Goal: Task Accomplishment & Management: Manage account settings

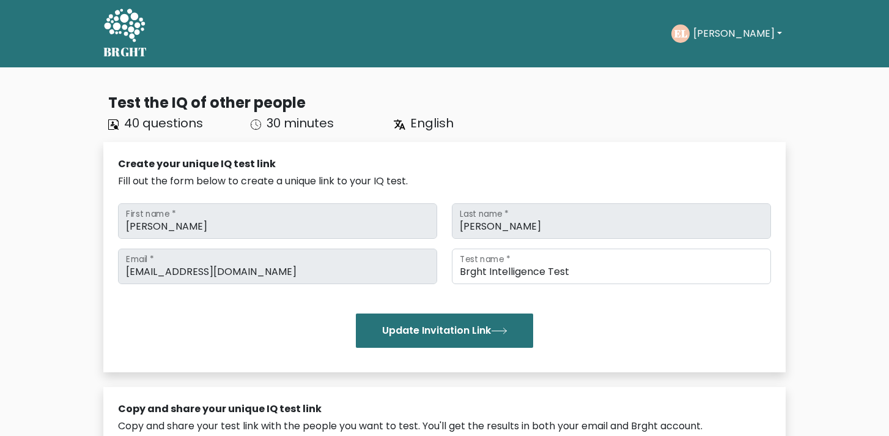
click at [702, 26] on button "[PERSON_NAME]" at bounding box center [738, 34] width 96 height 16
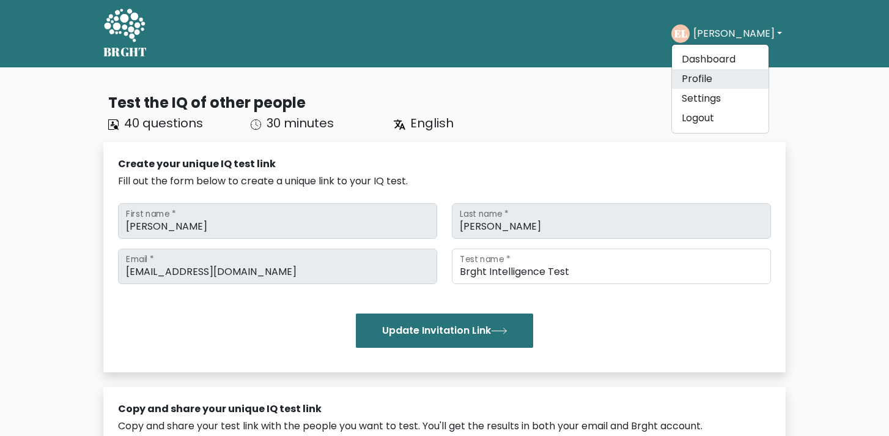
click at [703, 82] on link "Profile" at bounding box center [720, 79] width 97 height 20
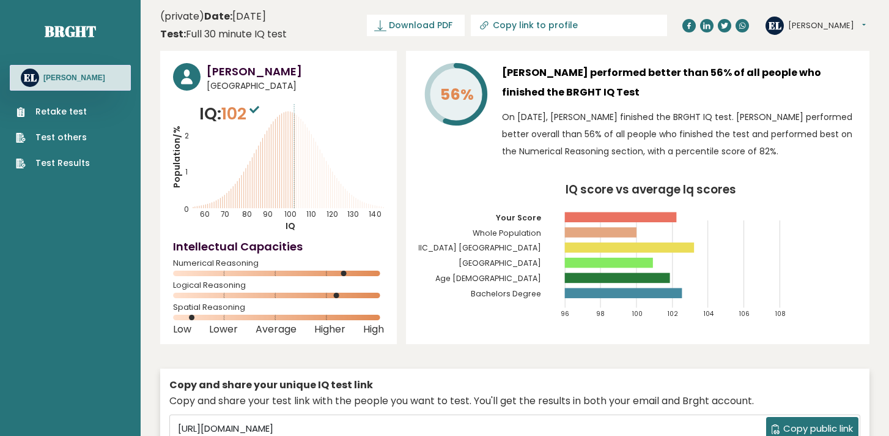
click at [793, 23] on button "[PERSON_NAME]" at bounding box center [827, 26] width 78 height 12
click at [795, 80] on link "Settings" at bounding box center [820, 78] width 62 height 17
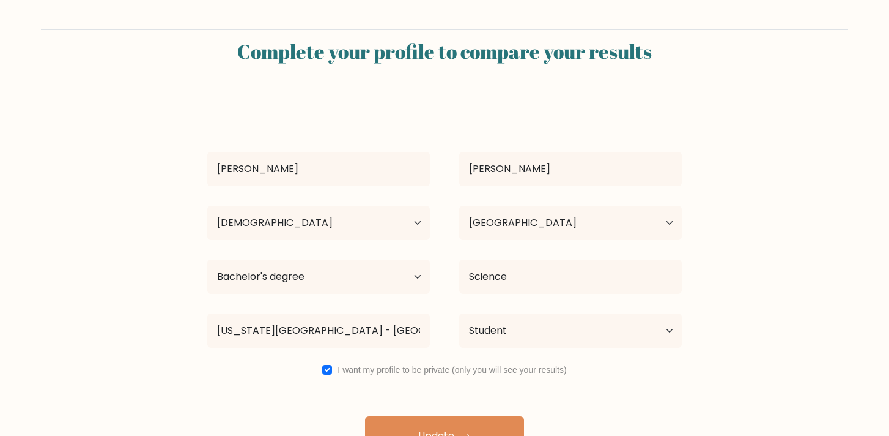
select select "18_24"
select select "CA"
select select "bachelors_degree"
select select "student"
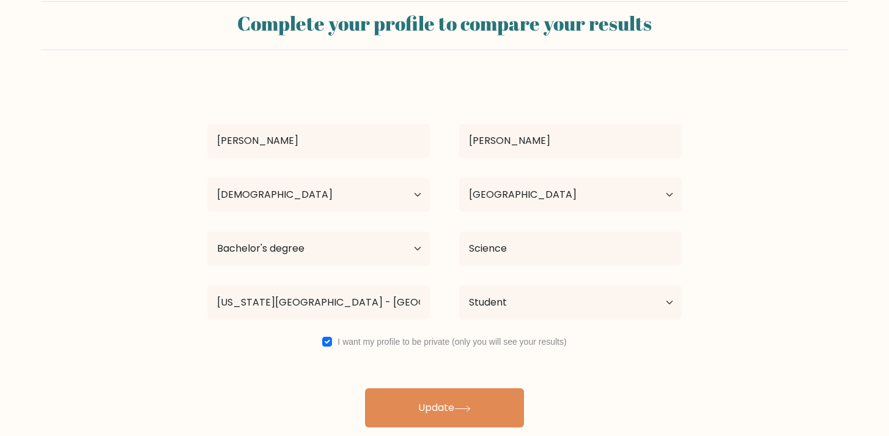
scroll to position [28, 0]
